Goal: Check status: Check status

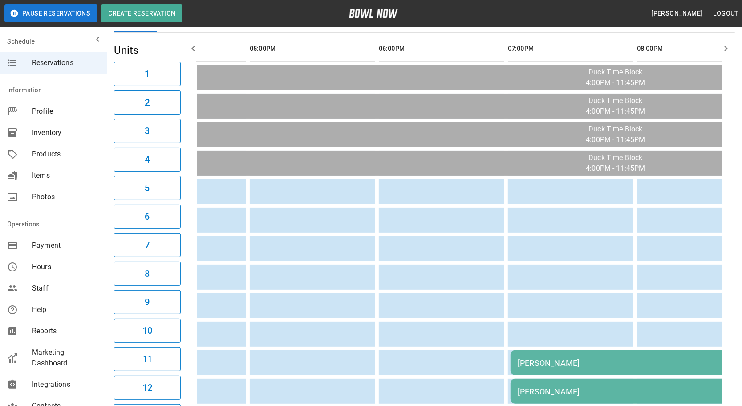
scroll to position [0, 102]
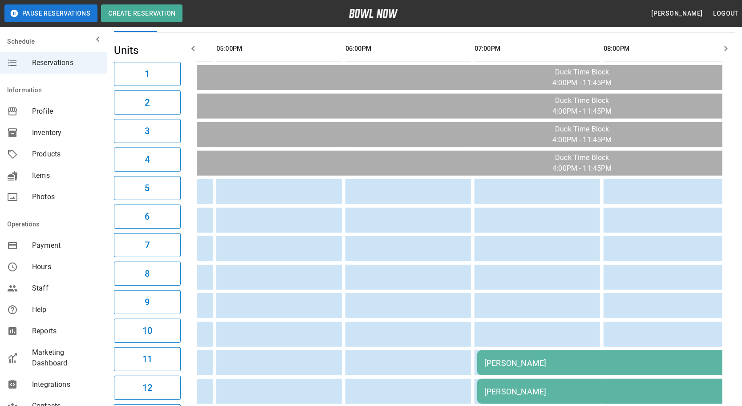
click at [527, 352] on td "[PERSON_NAME]" at bounding box center [605, 362] width 256 height 25
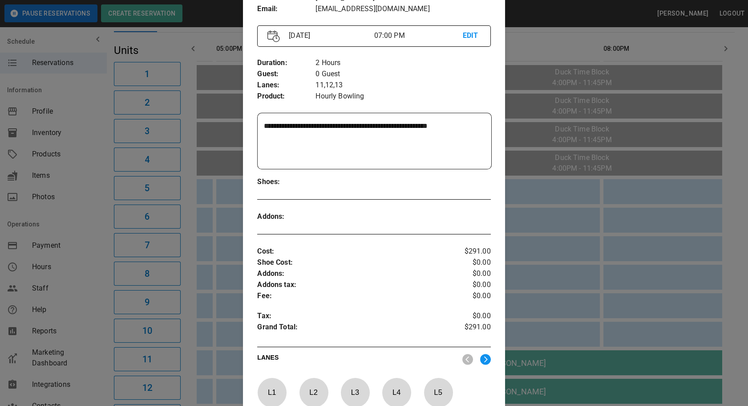
click at [555, 295] on div at bounding box center [374, 203] width 748 height 406
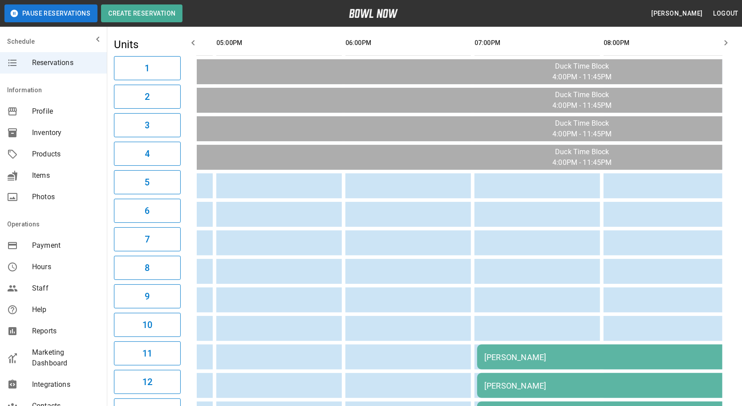
click at [518, 405] on div "[PERSON_NAME]" at bounding box center [605, 413] width 242 height 9
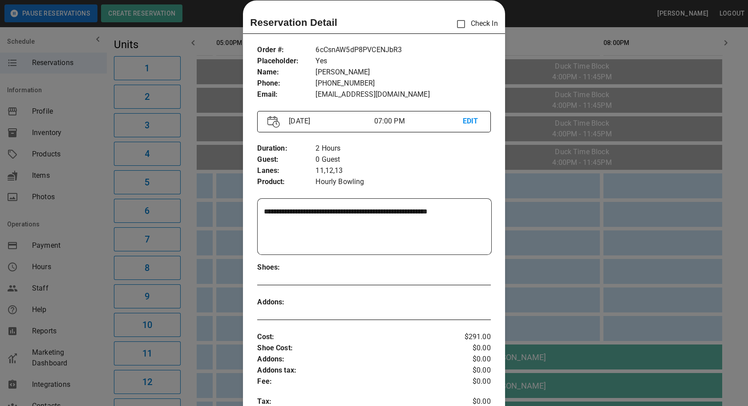
click at [575, 244] on div at bounding box center [374, 203] width 748 height 406
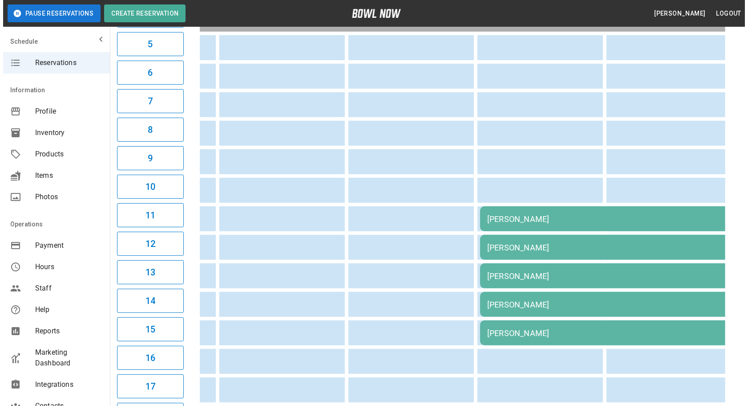
scroll to position [218, 0]
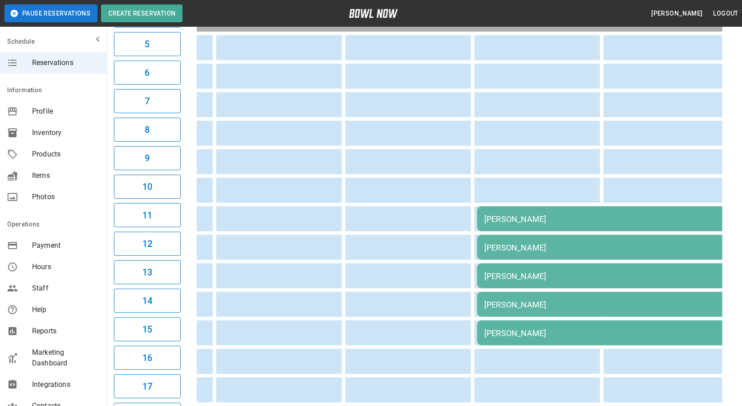
click at [553, 244] on div "[PERSON_NAME]" at bounding box center [605, 247] width 242 height 9
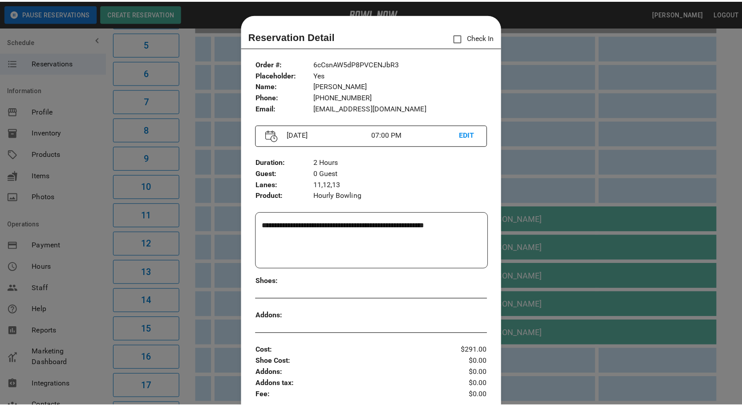
scroll to position [14, 0]
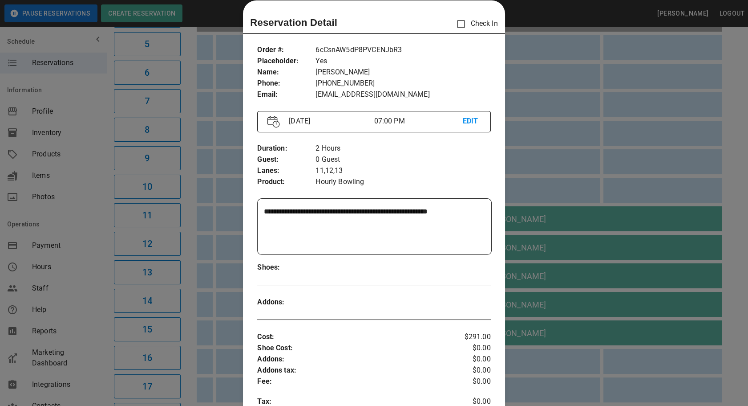
click at [540, 138] on div at bounding box center [374, 203] width 748 height 406
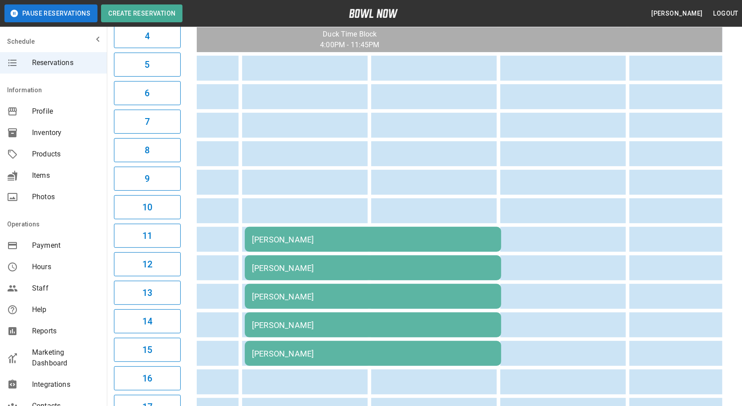
scroll to position [0, 338]
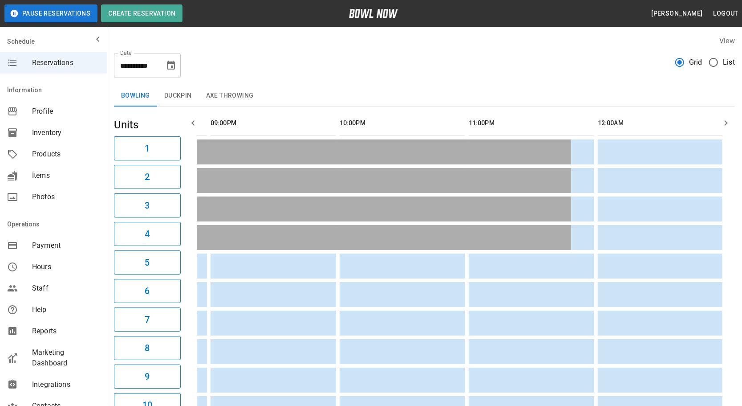
click at [181, 97] on button "Duckpin" at bounding box center [178, 95] width 42 height 21
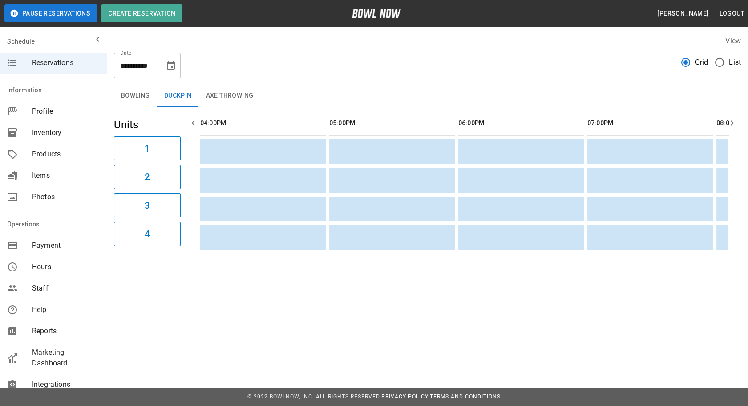
click at [228, 97] on button "Axe Throwing" at bounding box center [230, 95] width 62 height 21
click at [129, 97] on button "Bowling" at bounding box center [135, 95] width 43 height 21
